Goal: Information Seeking & Learning: Understand process/instructions

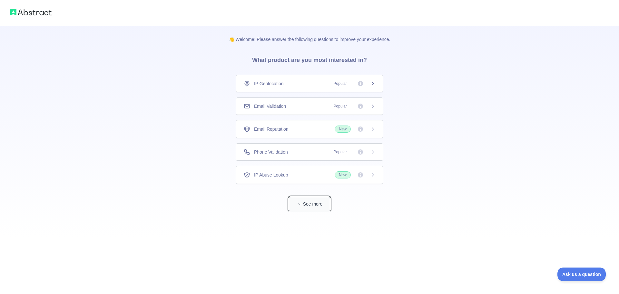
click at [324, 198] on button "See more" at bounding box center [309, 204] width 41 height 15
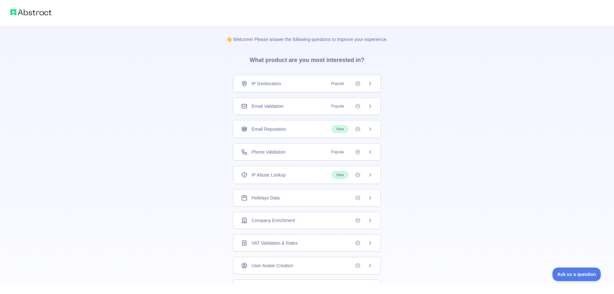
click at [289, 128] on div "Email Reputation New" at bounding box center [307, 128] width 132 height 7
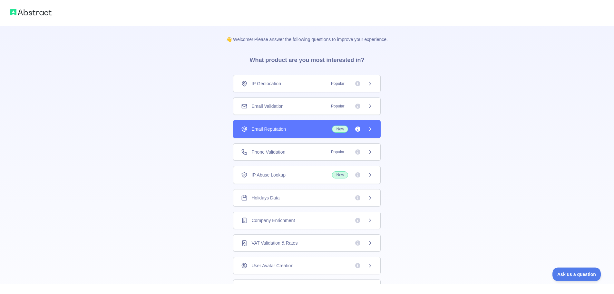
click at [281, 104] on span "Email Validation" at bounding box center [268, 106] width 32 height 6
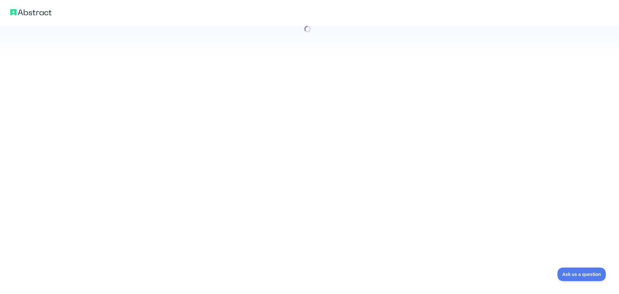
click at [279, 81] on div at bounding box center [309, 147] width 619 height 294
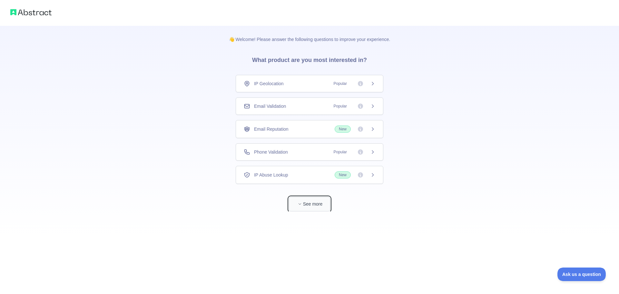
click at [298, 199] on button "See more" at bounding box center [309, 204] width 41 height 15
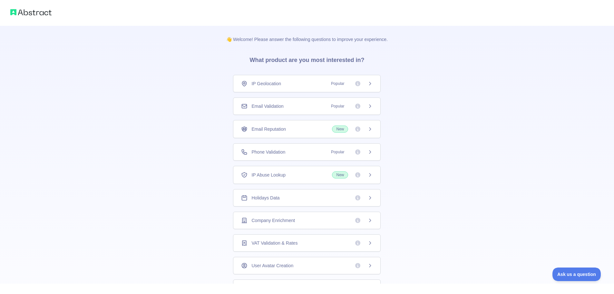
click at [330, 83] on span "Popular" at bounding box center [337, 83] width 21 height 6
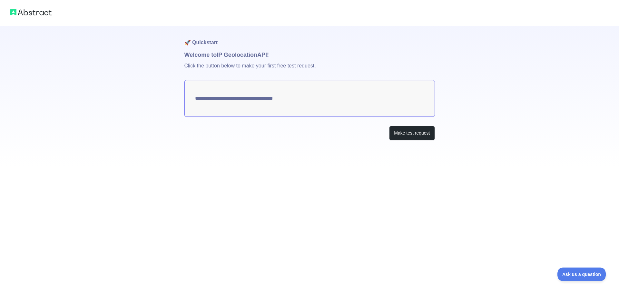
type textarea "**********"
drag, startPoint x: 362, startPoint y: 102, endPoint x: 338, endPoint y: 101, distance: 24.2
click at [340, 101] on textarea "**********" at bounding box center [309, 98] width 251 height 37
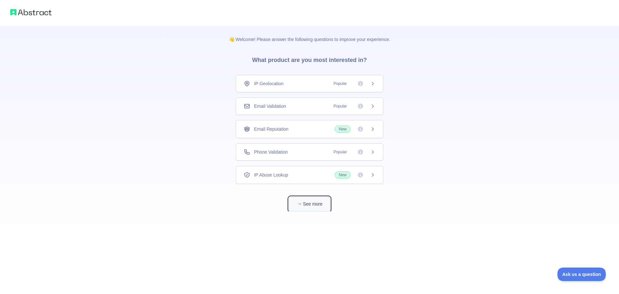
click at [304, 204] on button "See more" at bounding box center [309, 204] width 41 height 15
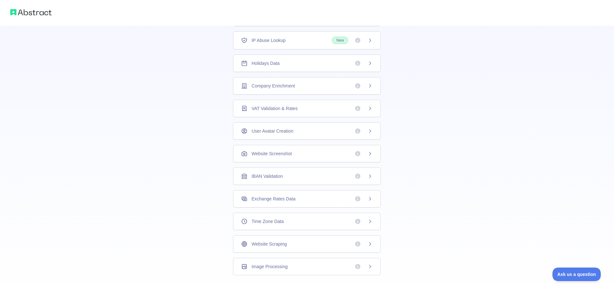
scroll to position [116, 0]
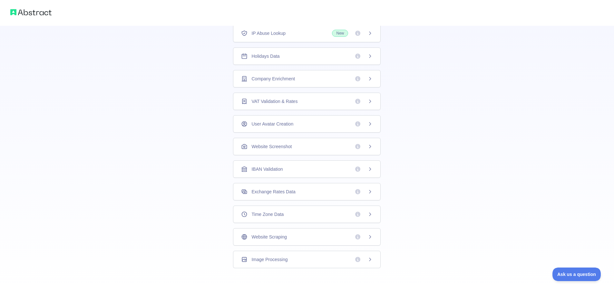
click at [21, 9] on img at bounding box center [30, 12] width 41 height 9
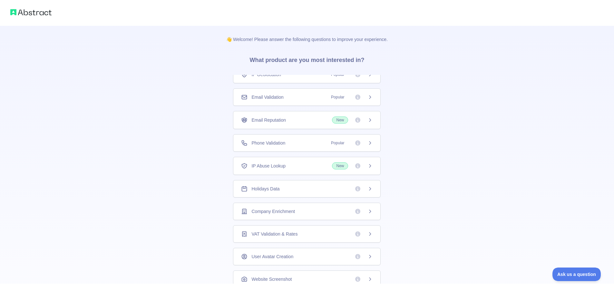
scroll to position [0, 0]
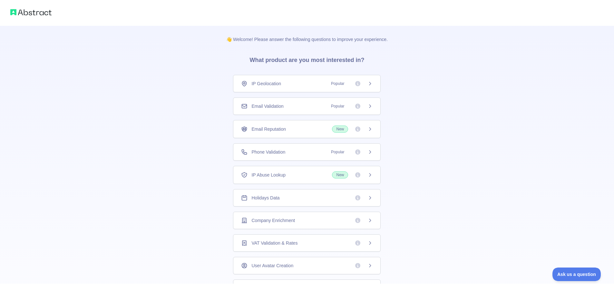
click at [266, 107] on span "Email Validation" at bounding box center [268, 106] width 32 height 6
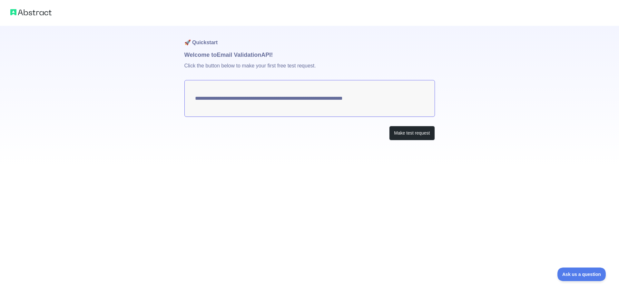
click at [21, 8] on img at bounding box center [30, 12] width 41 height 9
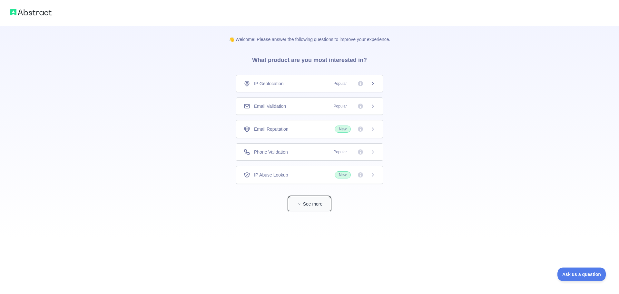
click at [314, 202] on button "See more" at bounding box center [309, 204] width 41 height 15
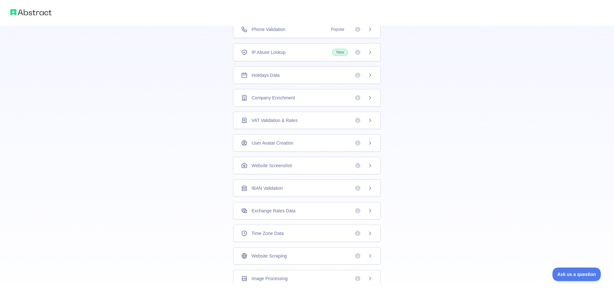
scroll to position [116, 0]
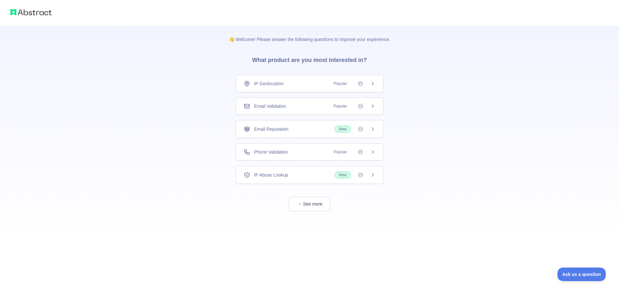
click at [284, 107] on span "Email Validation" at bounding box center [270, 106] width 32 height 6
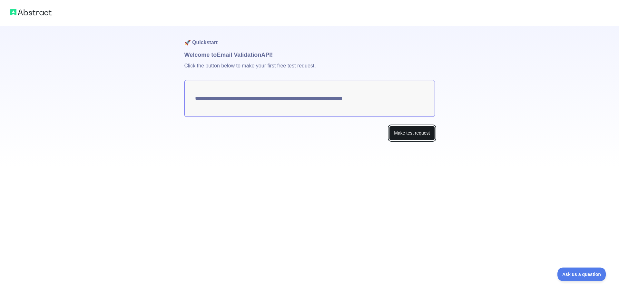
click at [424, 133] on button "Make test request" at bounding box center [411, 133] width 45 height 15
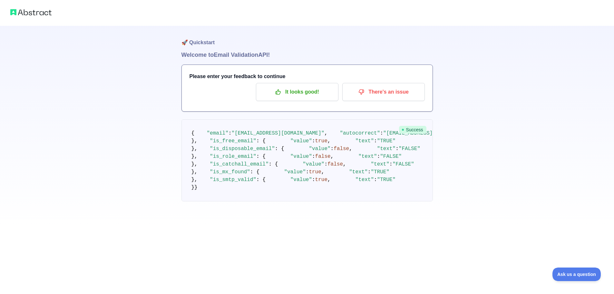
scroll to position [5, 0]
click at [322, 88] on p "It looks good!" at bounding box center [297, 91] width 73 height 11
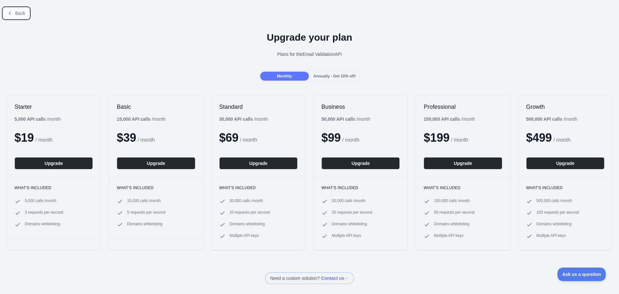
click at [20, 16] on button "Back" at bounding box center [16, 13] width 26 height 11
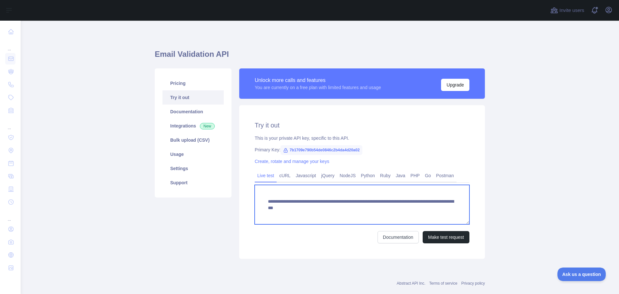
drag, startPoint x: 450, startPoint y: 212, endPoint x: 357, endPoint y: 202, distance: 93.8
click at [223, 170] on div "**********" at bounding box center [320, 163] width 338 height 198
click at [449, 208] on textarea "**********" at bounding box center [362, 204] width 215 height 39
drag, startPoint x: 449, startPoint y: 208, endPoint x: 268, endPoint y: 200, distance: 181.1
click at [268, 200] on textarea "**********" at bounding box center [362, 204] width 215 height 39
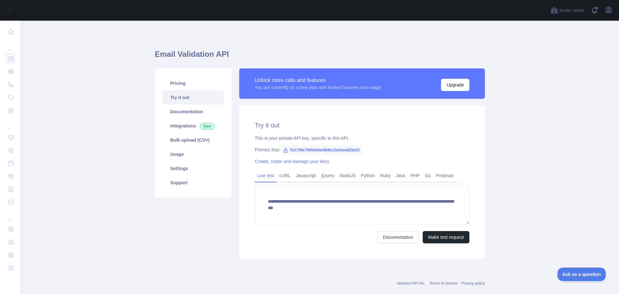
drag, startPoint x: 294, startPoint y: 150, endPoint x: 277, endPoint y: 150, distance: 16.8
click at [294, 150] on span "7b1709e790b54de0846c2b4da4d20a02" at bounding box center [322, 150] width 82 height 10
drag, startPoint x: 286, startPoint y: 150, endPoint x: 383, endPoint y: 153, distance: 97.7
click at [383, 153] on div "Primary Key: 7b1709e790b54de0846c2b4da4d20a02" at bounding box center [362, 149] width 215 height 6
copy span "7b1709e790b54de0846c2b4da4d20a02"
